Goal: Task Accomplishment & Management: Manage account settings

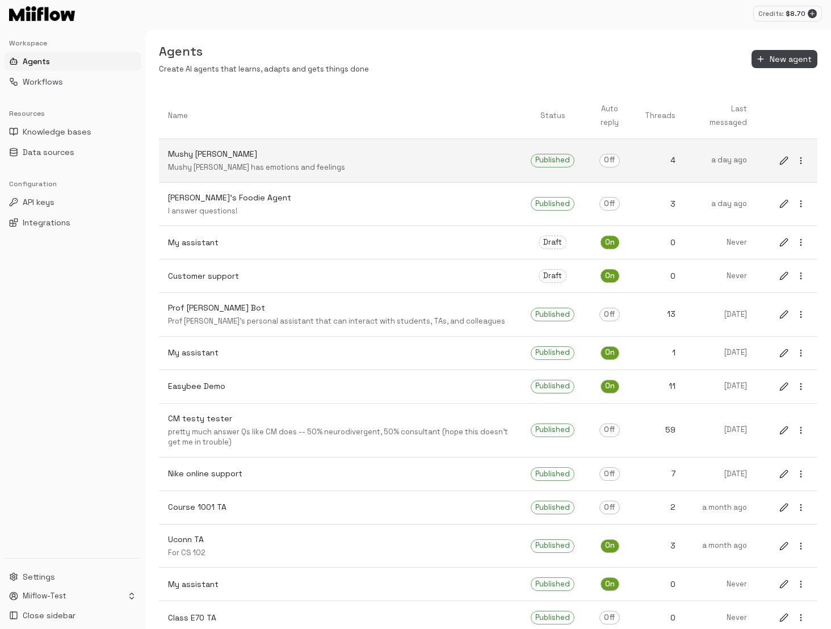
click at [325, 158] on p "Mushy [PERSON_NAME]" at bounding box center [340, 154] width 345 height 12
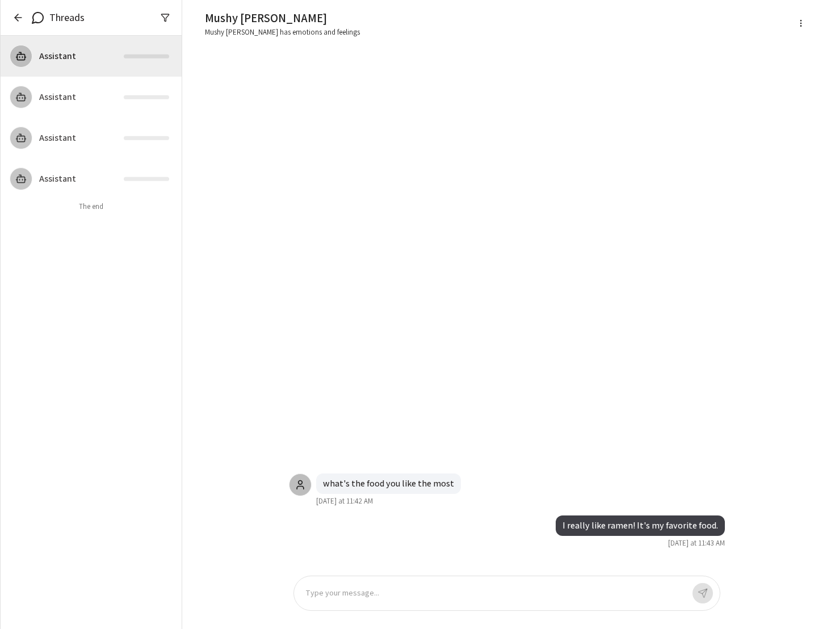
click at [14, 22] on icon "button" at bounding box center [17, 17] width 11 height 11
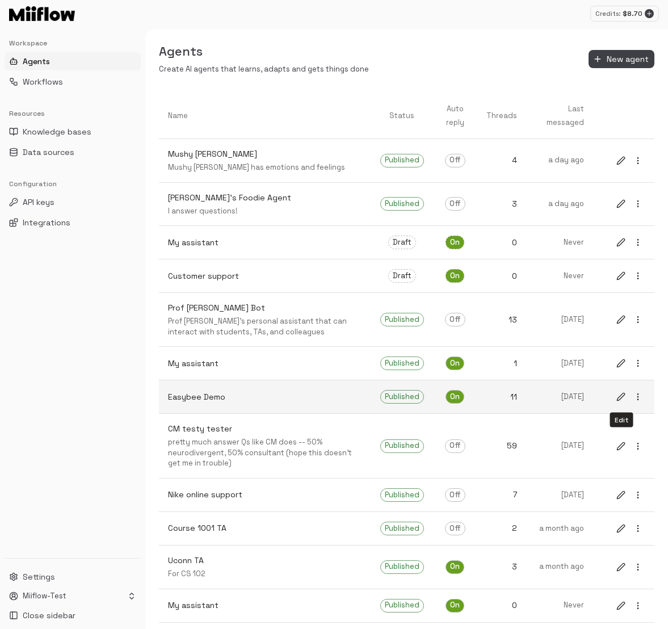
click at [622, 399] on icon "edit" at bounding box center [621, 396] width 9 height 9
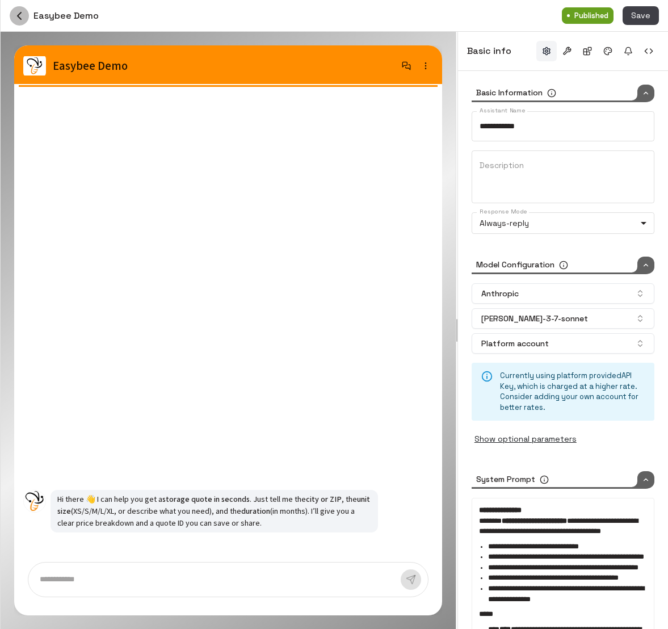
click at [18, 15] on icon "button" at bounding box center [19, 15] width 3 height 7
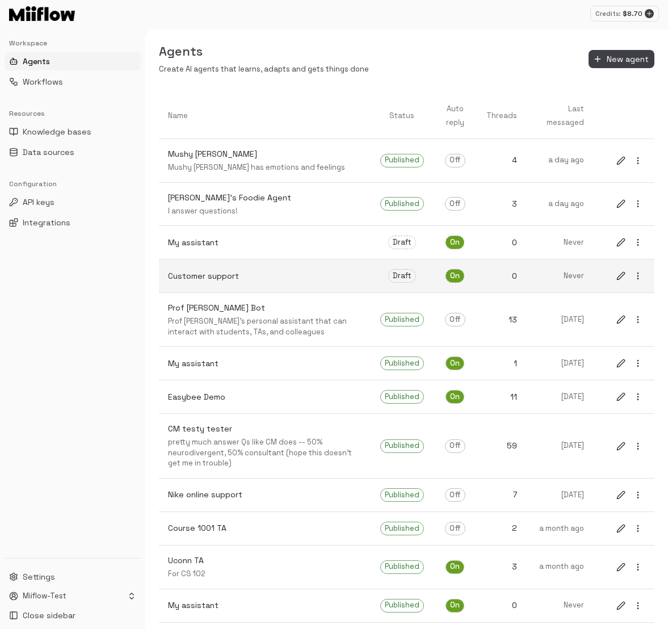
click at [621, 277] on icon "edit" at bounding box center [620, 275] width 7 height 7
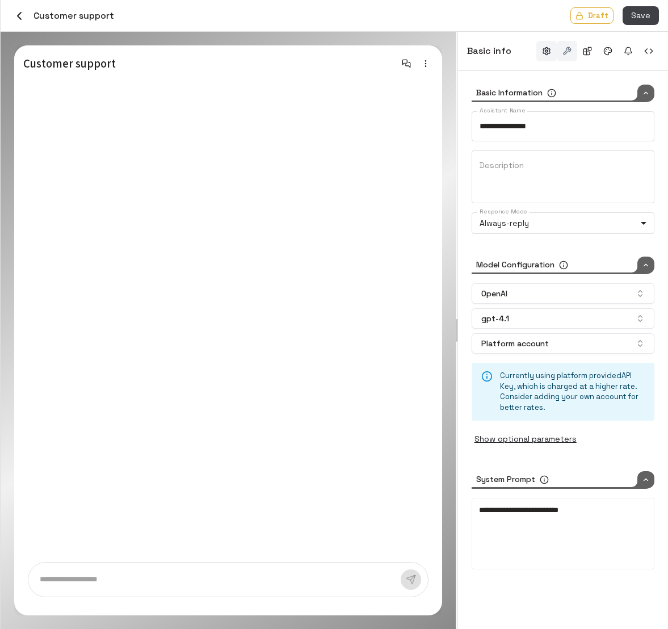
click at [570, 47] on button "button" at bounding box center [567, 51] width 20 height 20
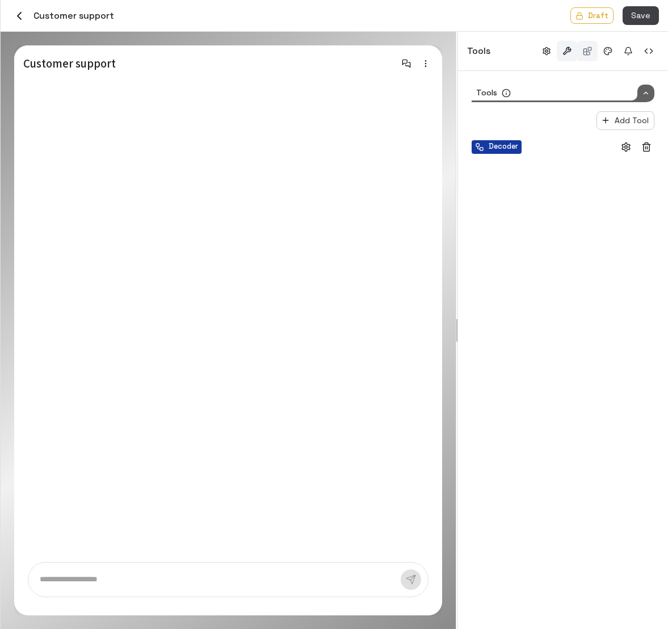
click at [587, 53] on button "button" at bounding box center [587, 51] width 20 height 20
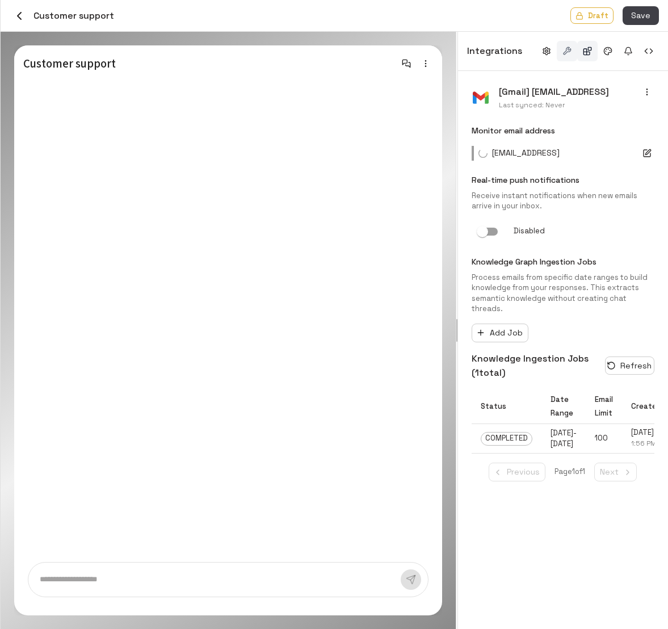
click at [567, 53] on button "button" at bounding box center [567, 51] width 20 height 20
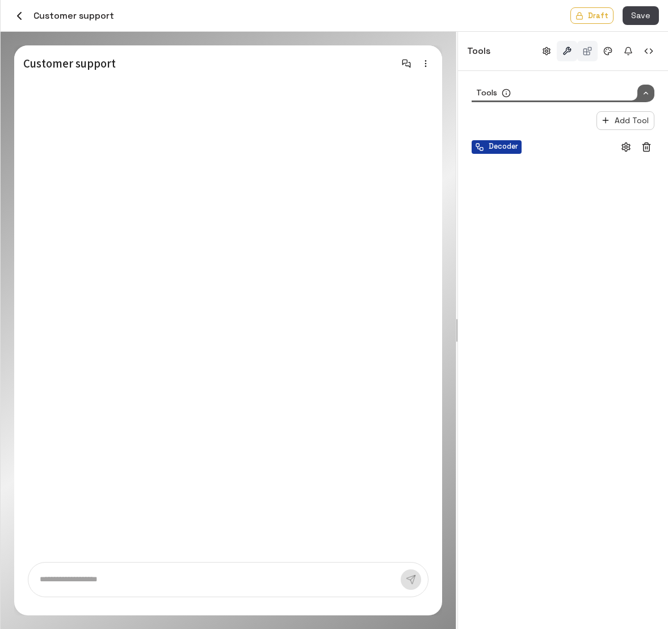
click at [579, 53] on button "button" at bounding box center [587, 51] width 20 height 20
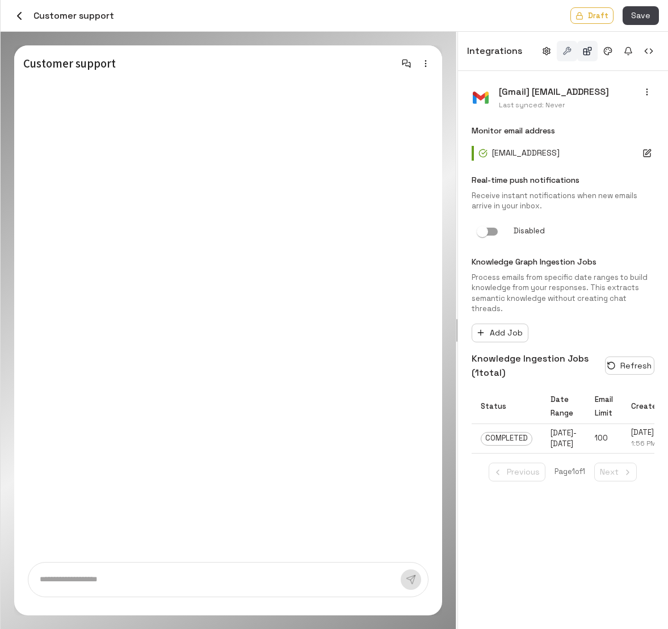
click at [566, 52] on button "button" at bounding box center [567, 51] width 20 height 20
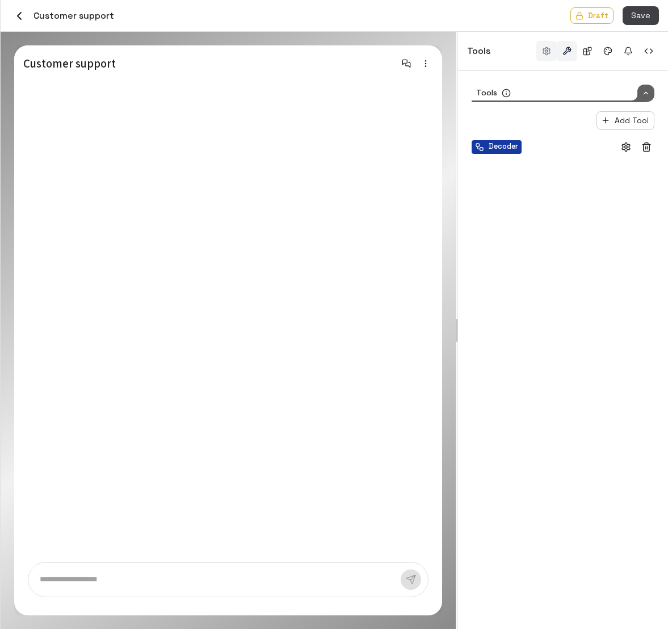
click at [546, 52] on button "button" at bounding box center [547, 51] width 20 height 20
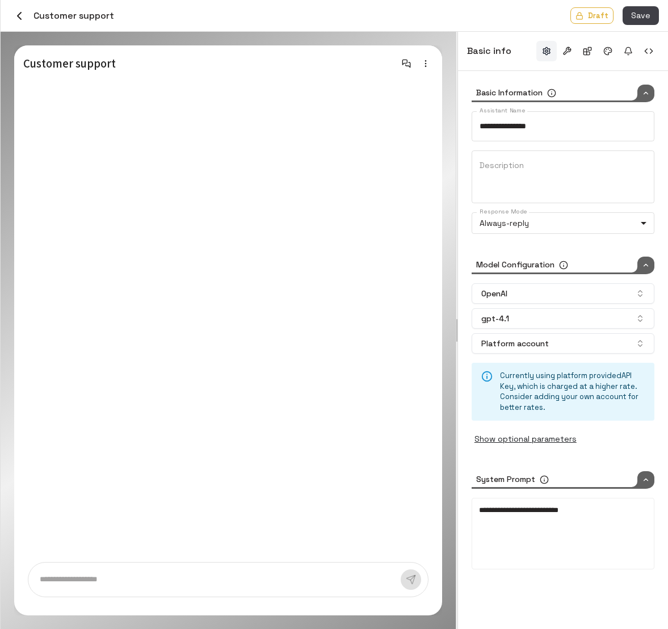
type input "*****"
